Goal: Navigation & Orientation: Find specific page/section

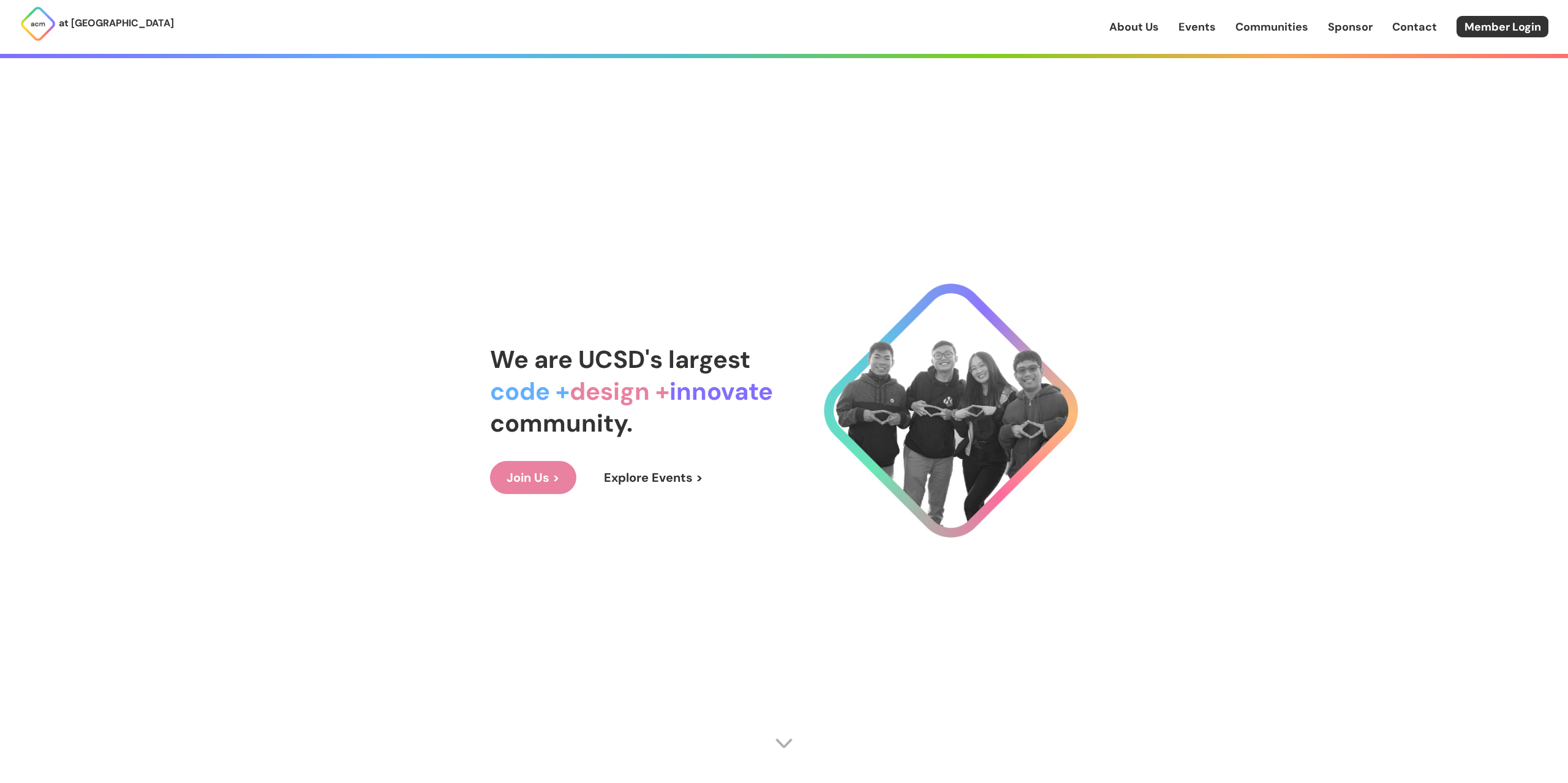
click at [1145, 28] on link "About Us" at bounding box center [1134, 27] width 49 height 16
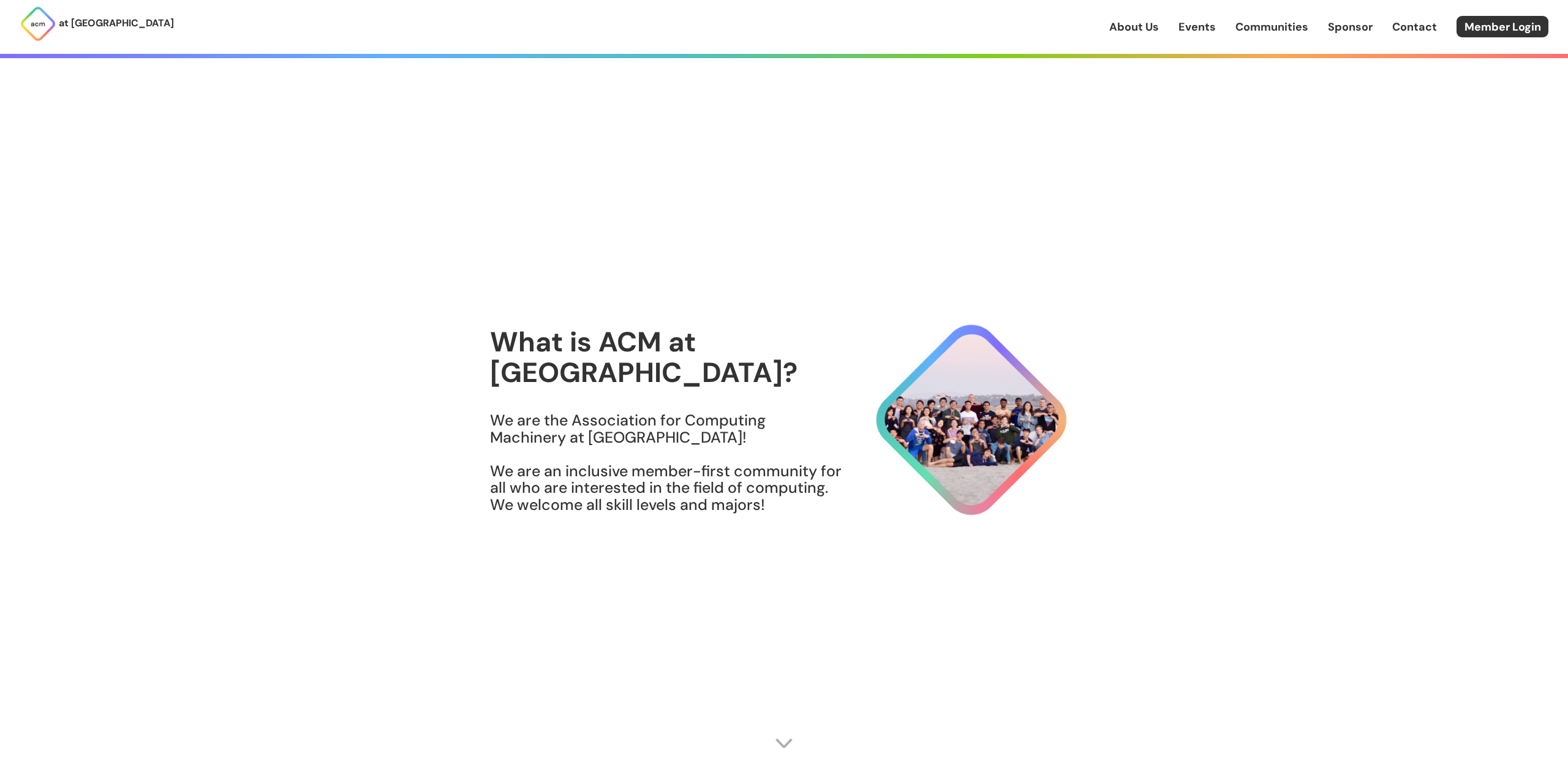
click at [1193, 33] on link "Events" at bounding box center [1197, 27] width 37 height 16
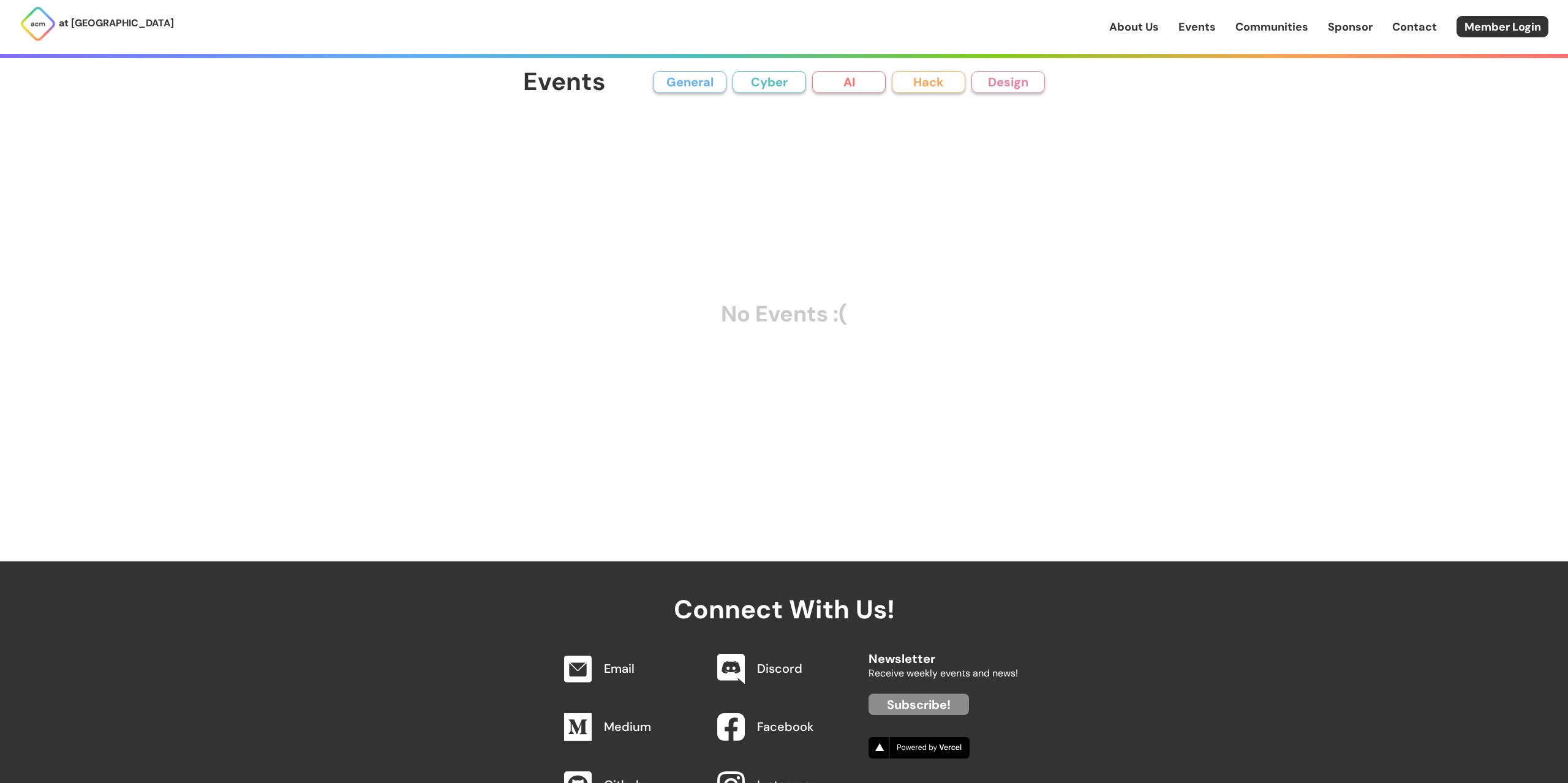
click at [1244, 31] on link "Communities" at bounding box center [1272, 27] width 73 height 16
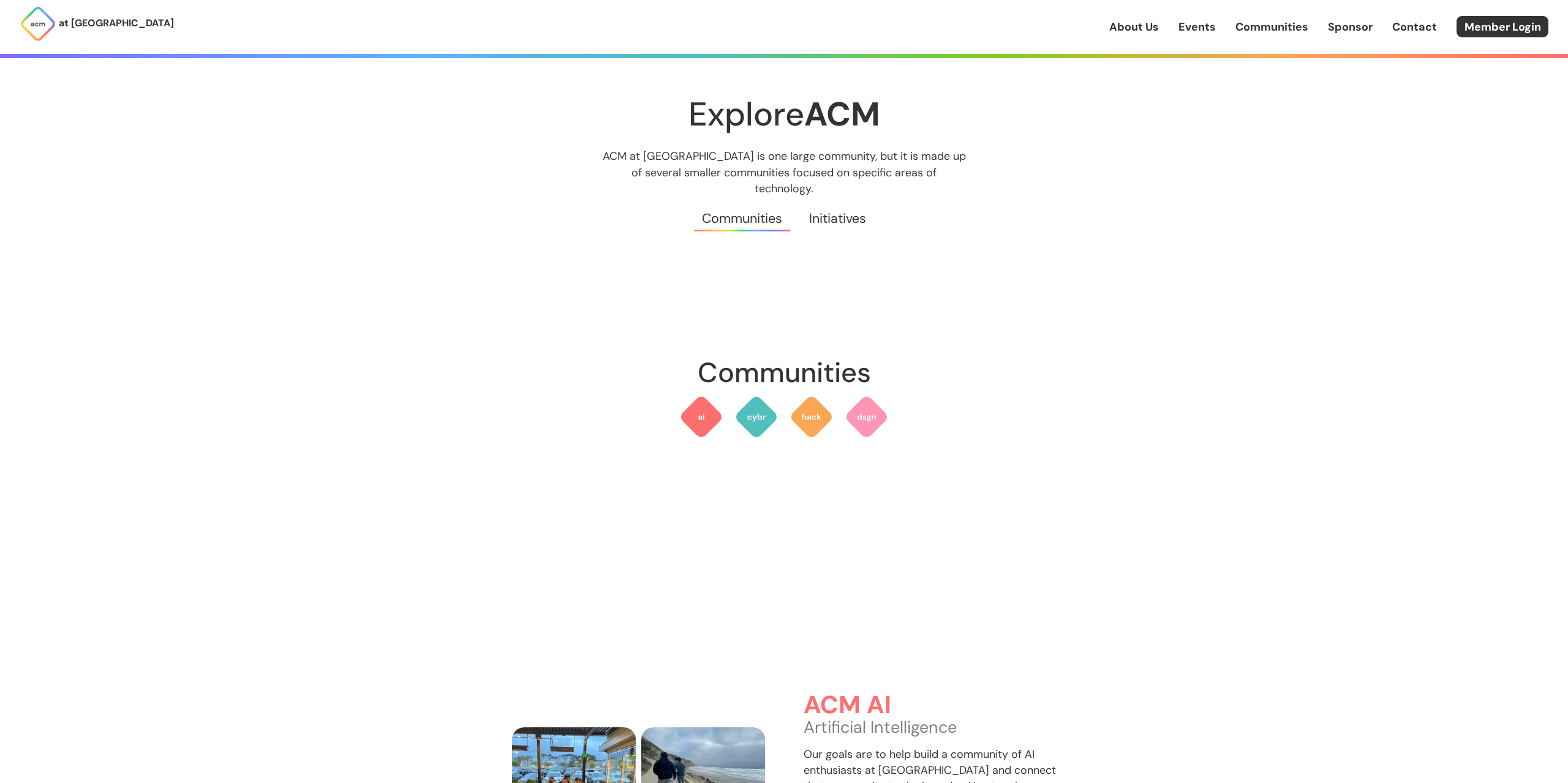
click at [1193, 26] on link "Events" at bounding box center [1197, 27] width 37 height 16
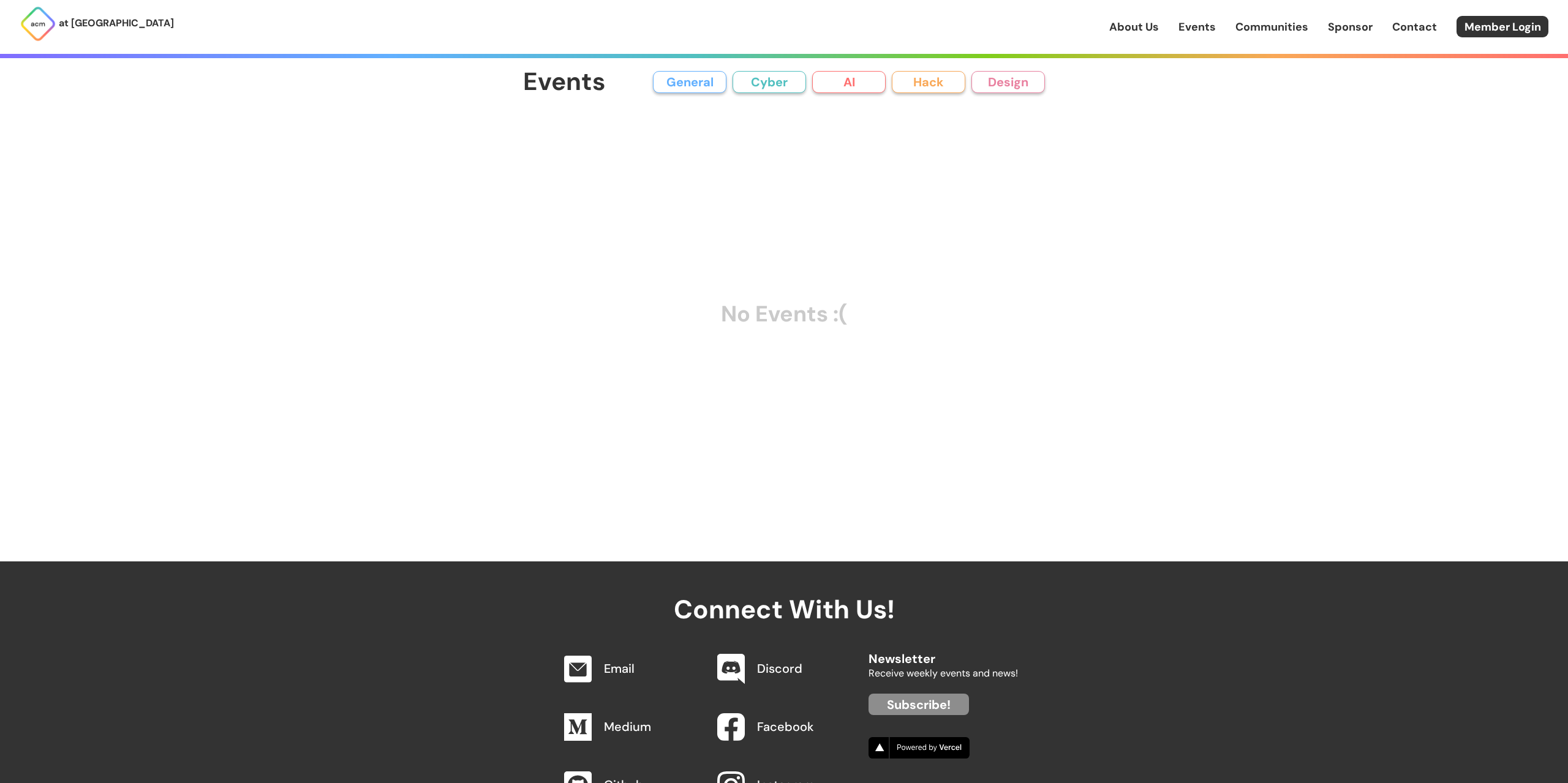
click at [940, 81] on button "Hack" at bounding box center [929, 82] width 74 height 22
click at [751, 89] on button "Cyber" at bounding box center [769, 82] width 74 height 22
click at [690, 91] on button "General" at bounding box center [689, 82] width 74 height 22
click at [1135, 32] on link "About Us" at bounding box center [1134, 27] width 49 height 16
